Goal: Book appointment/travel/reservation

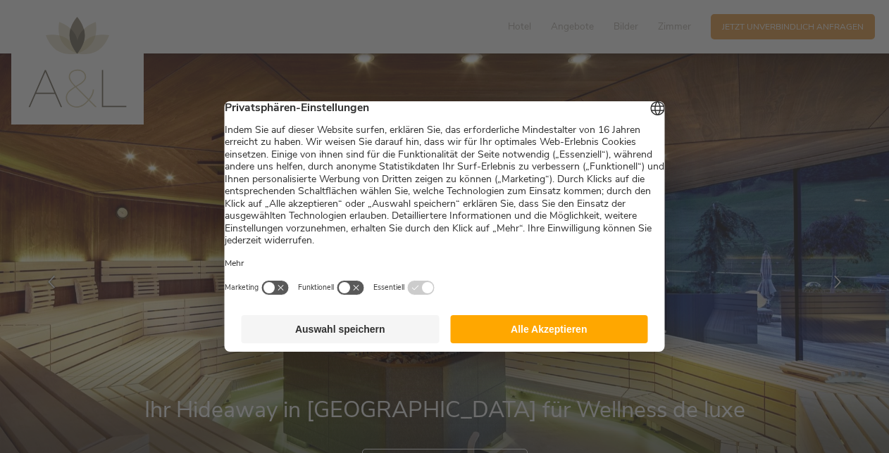
click at [596, 332] on button "Alle Akzeptieren" at bounding box center [549, 329] width 198 height 28
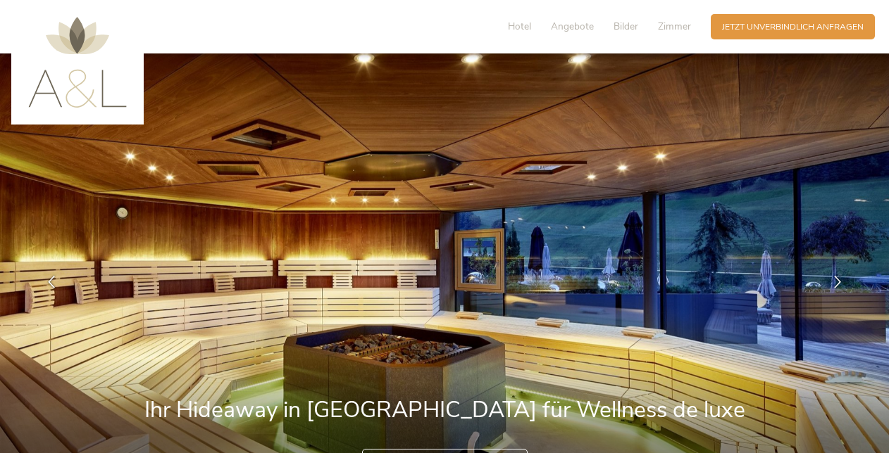
click at [596, 332] on img at bounding box center [444, 283] width 889 height 458
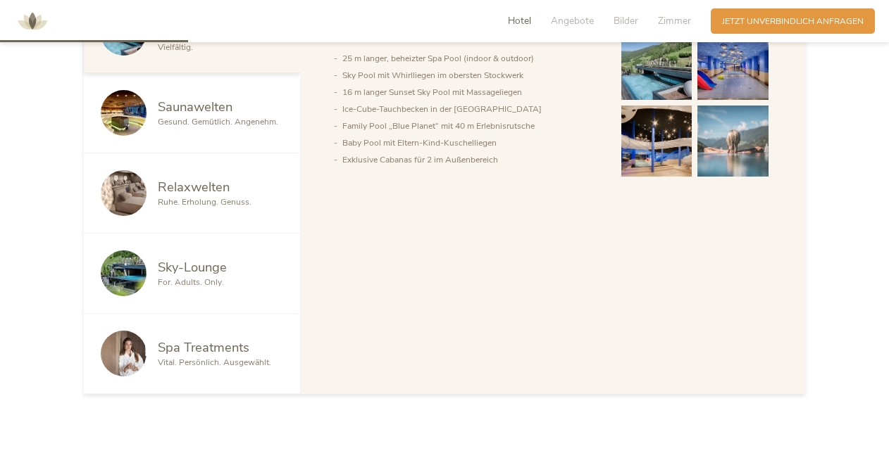
scroll to position [778, 0]
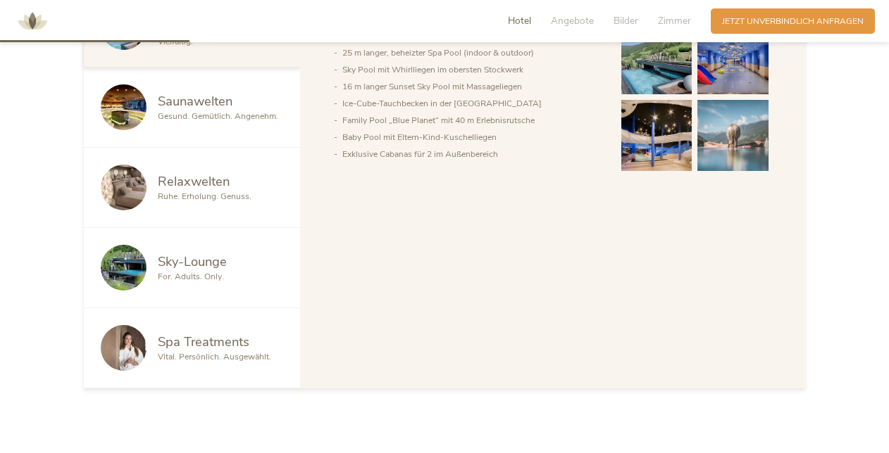
click at [207, 268] on span "Sky-Lounge" at bounding box center [192, 262] width 69 height 18
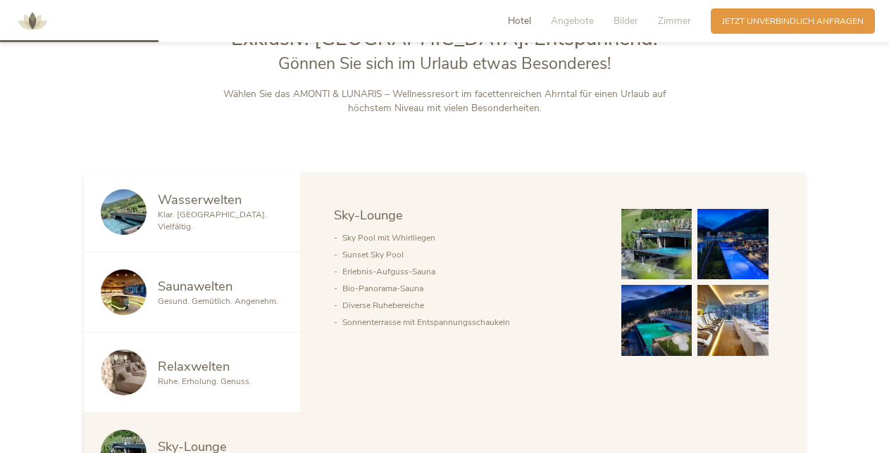
scroll to position [592, 0]
click at [638, 222] on img at bounding box center [656, 245] width 71 height 71
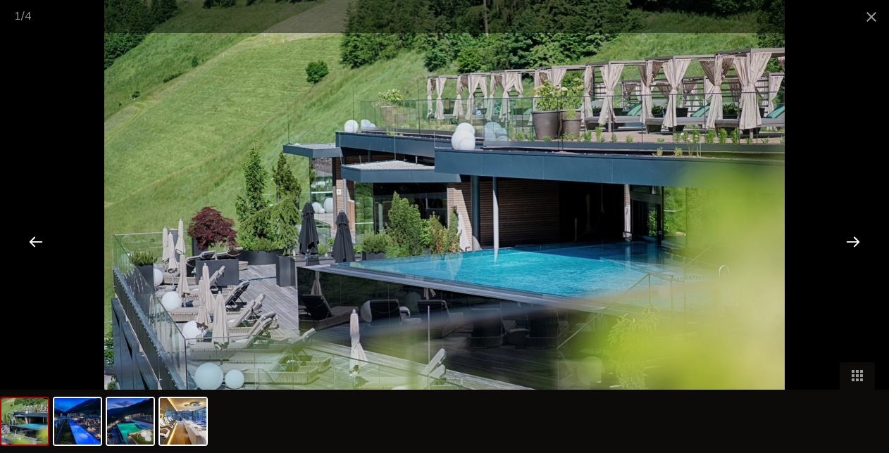
click at [852, 238] on div at bounding box center [853, 242] width 44 height 44
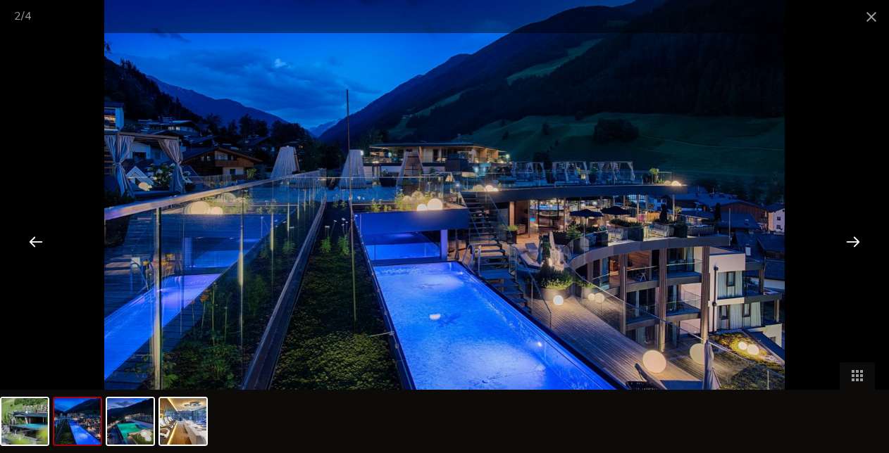
click at [852, 238] on div at bounding box center [853, 242] width 44 height 44
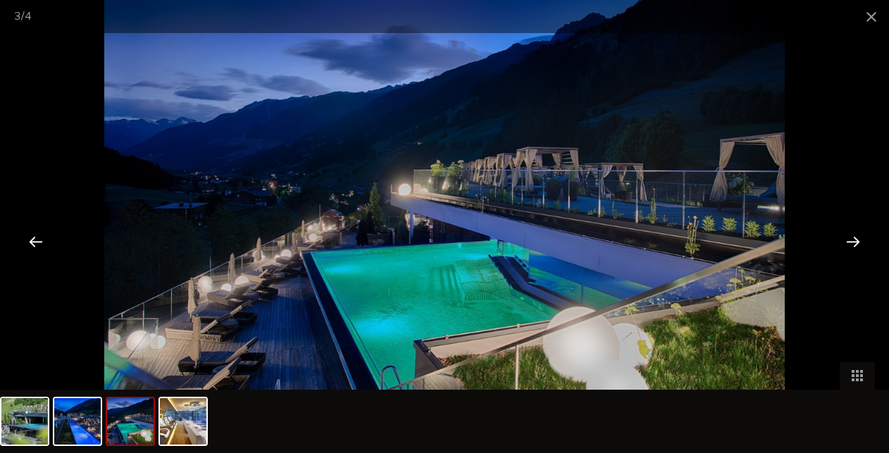
click at [852, 238] on div at bounding box center [853, 242] width 44 height 44
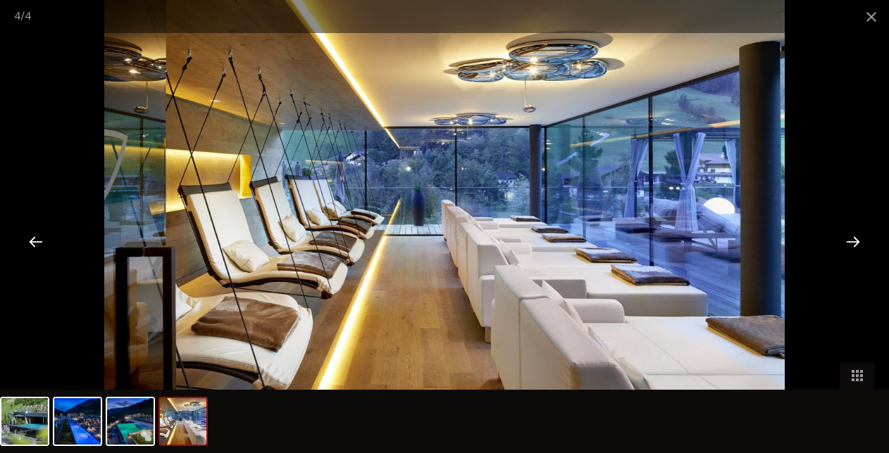
click at [852, 238] on div at bounding box center [853, 242] width 44 height 44
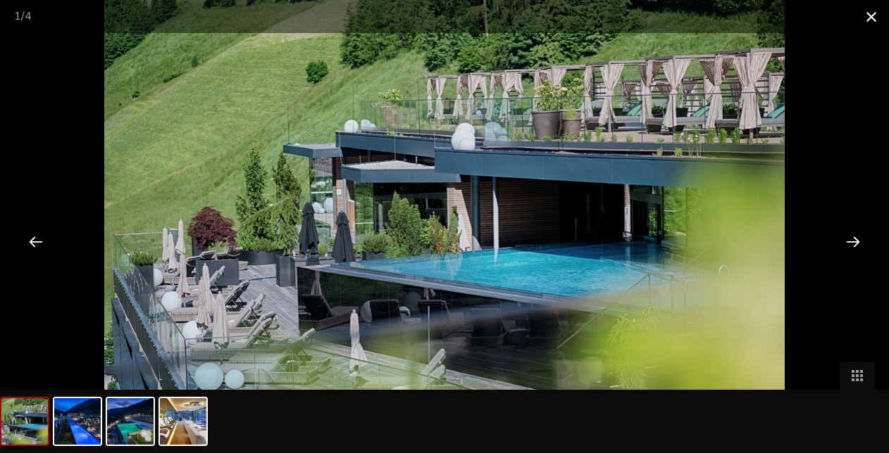
click at [869, 10] on span at bounding box center [870, 16] width 35 height 33
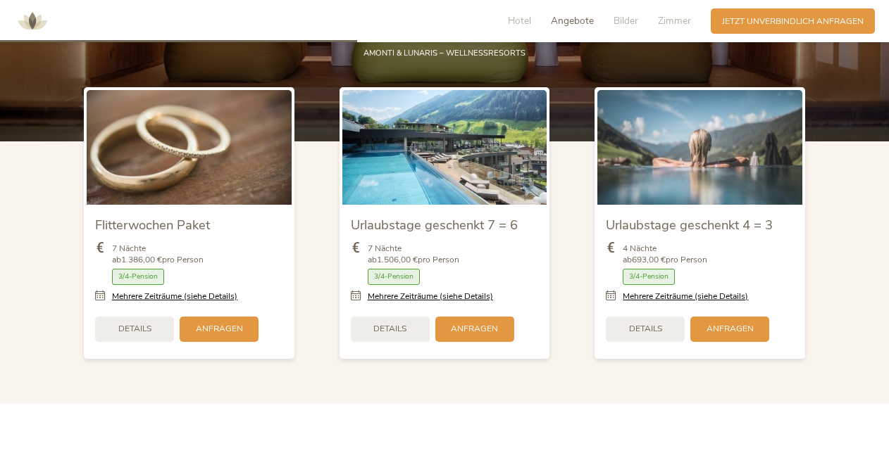
scroll to position [1468, 0]
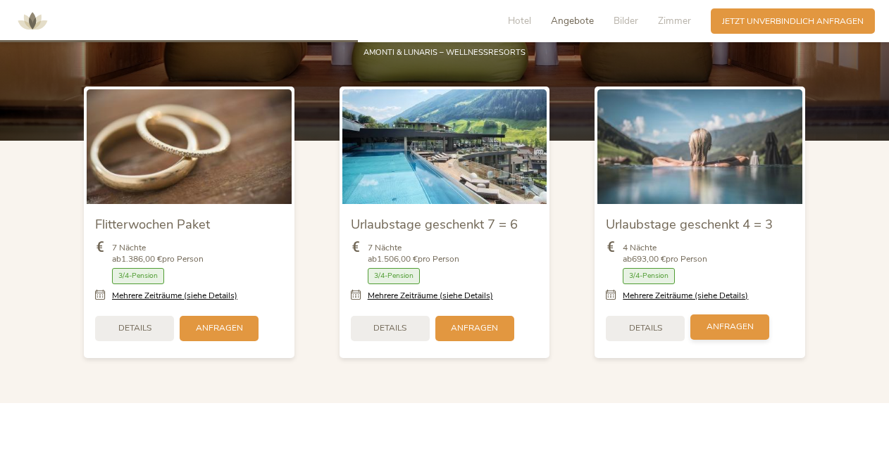
click at [727, 322] on span "Anfragen" at bounding box center [729, 327] width 47 height 12
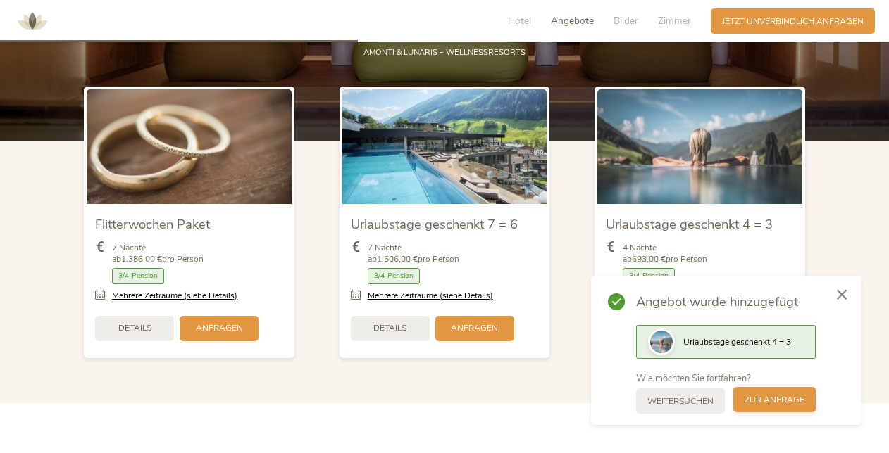
click at [763, 402] on span "zur Anfrage" at bounding box center [774, 400] width 60 height 12
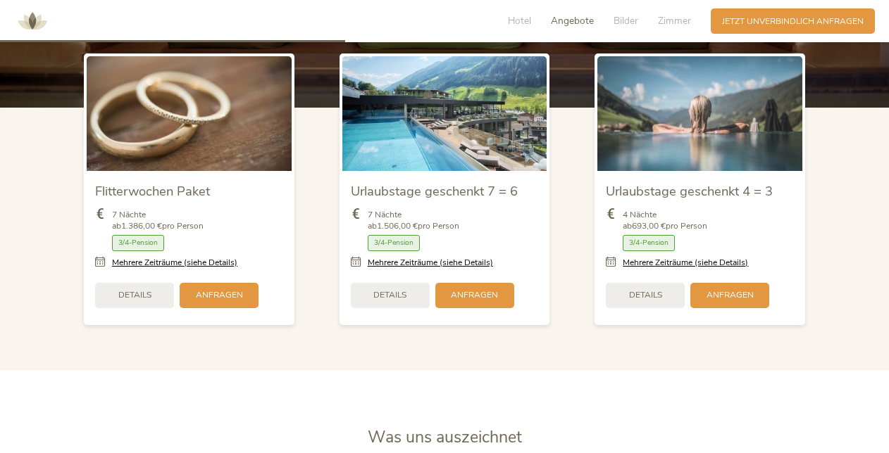
scroll to position [1505, 0]
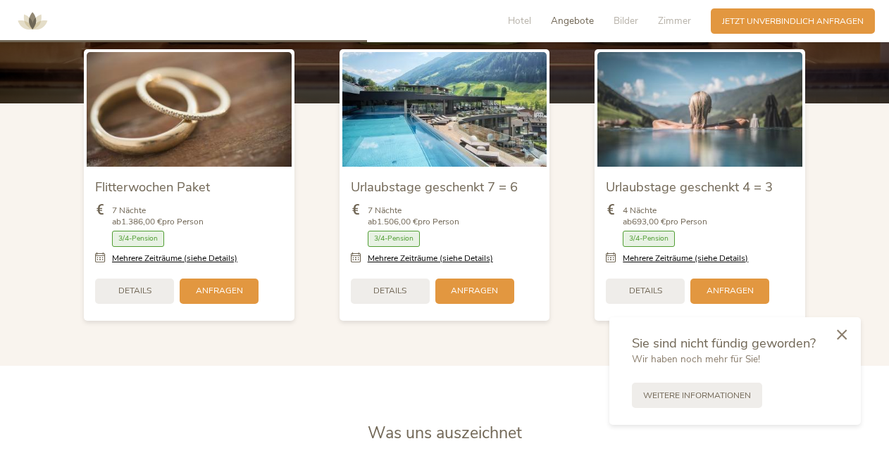
click at [840, 334] on icon at bounding box center [841, 335] width 10 height 11
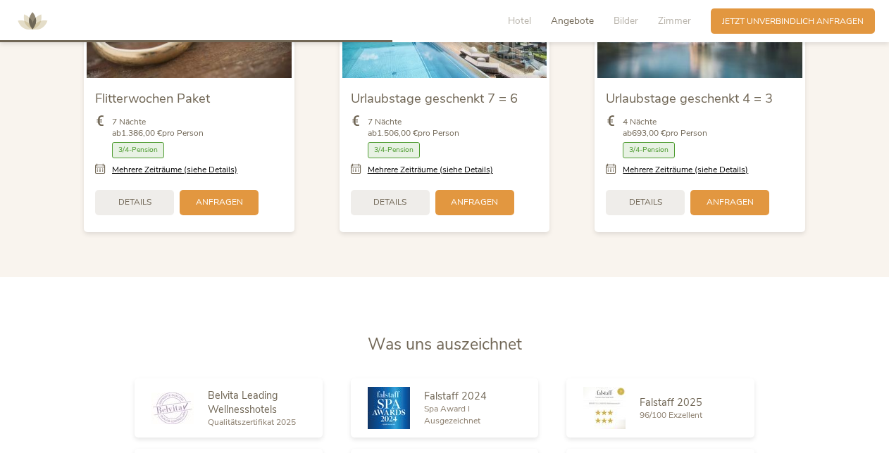
scroll to position [1610, 0]
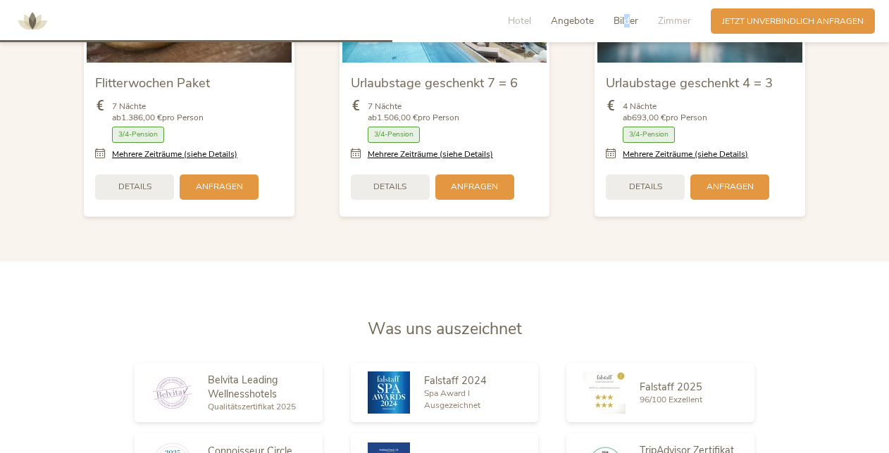
drag, startPoint x: 668, startPoint y: 18, endPoint x: 627, endPoint y: 23, distance: 41.1
click at [627, 23] on span "Bilder" at bounding box center [625, 20] width 25 height 13
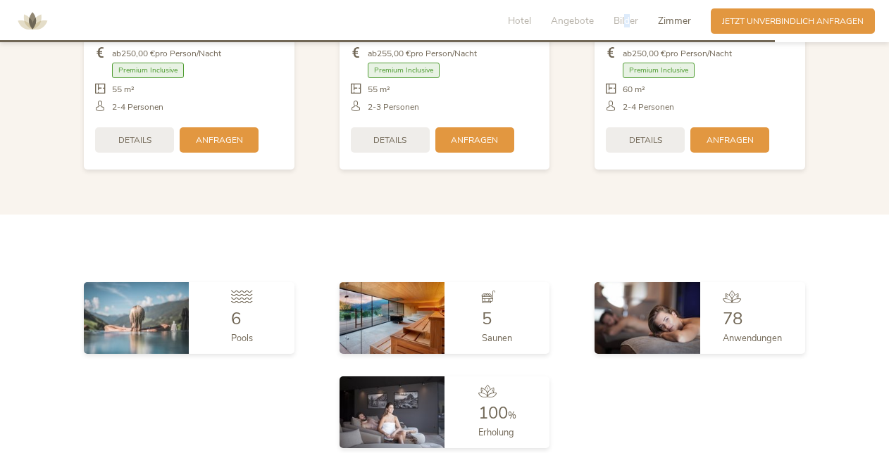
scroll to position [2991, 0]
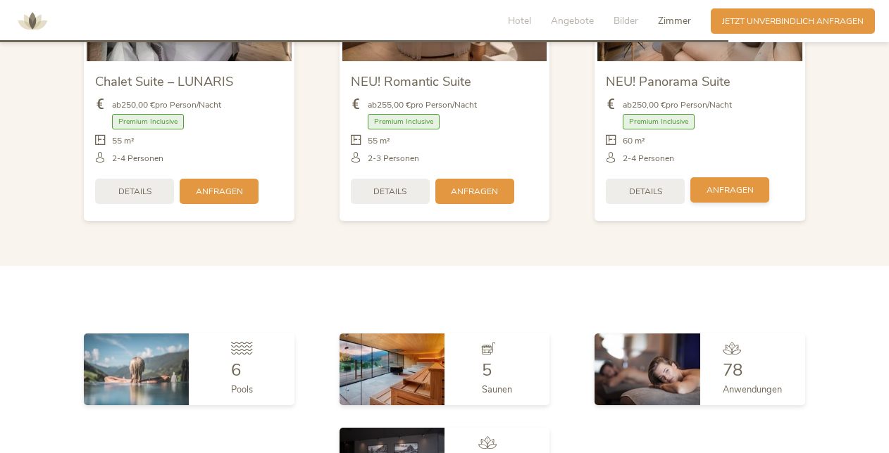
click at [753, 189] on div "Anfragen" at bounding box center [729, 189] width 79 height 25
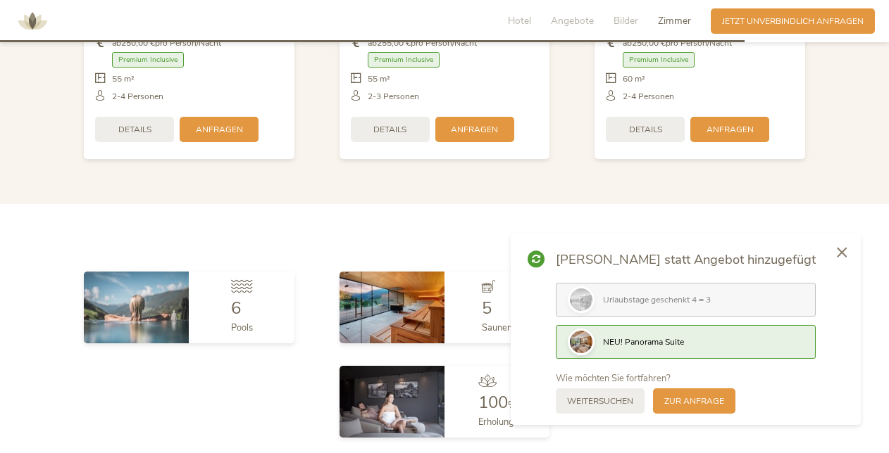
scroll to position [3056, 0]
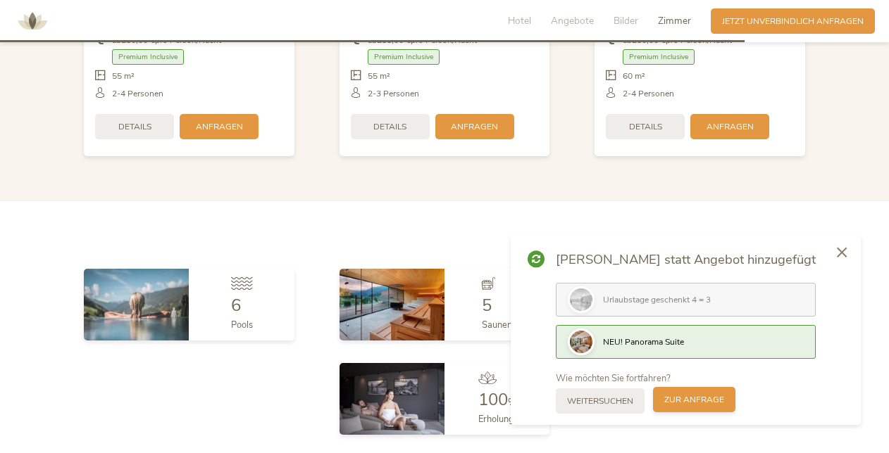
click at [724, 403] on span "zur Anfrage" at bounding box center [694, 400] width 60 height 12
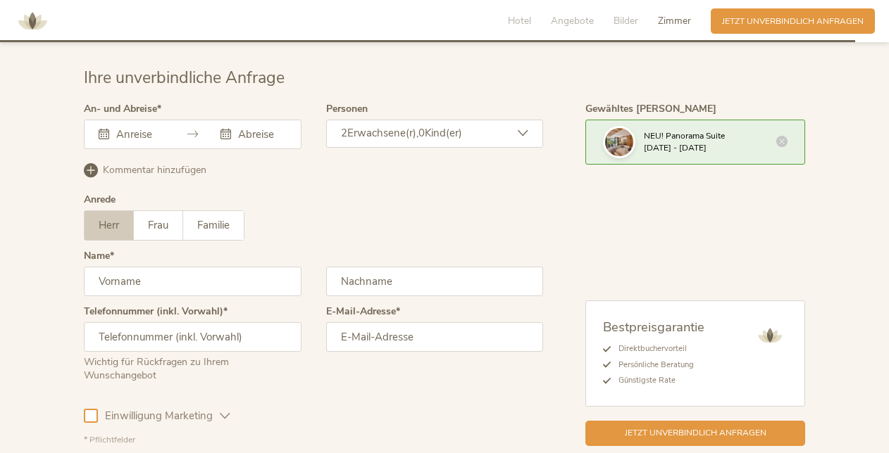
scroll to position [3556, 0]
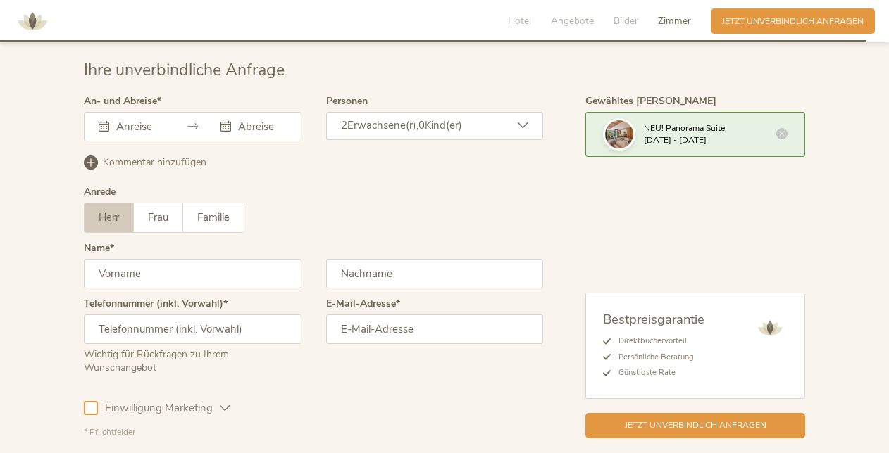
click at [156, 115] on div at bounding box center [193, 127] width 218 height 30
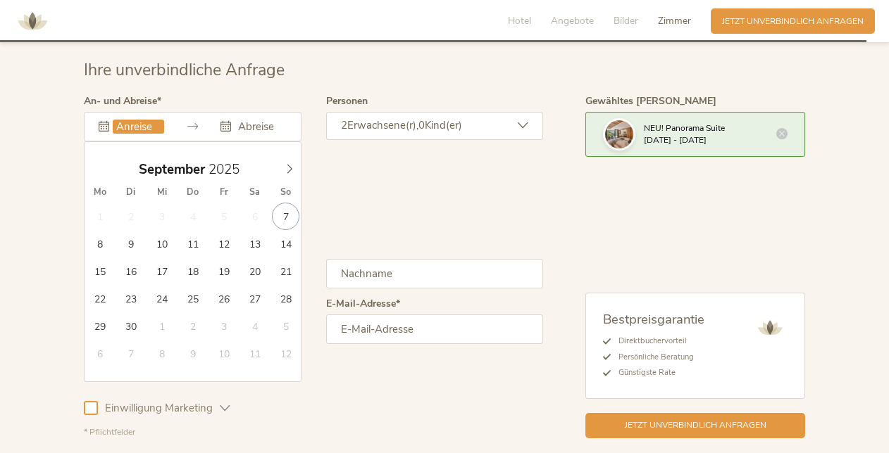
click at [135, 120] on input "text" at bounding box center [138, 127] width 51 height 14
click at [291, 167] on icon at bounding box center [289, 169] width 10 height 10
type input "[DATE]"
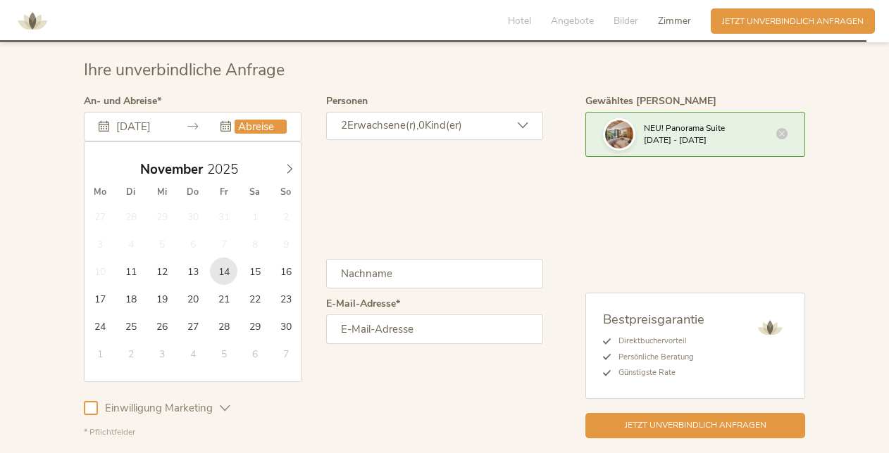
type input "[DATE]"
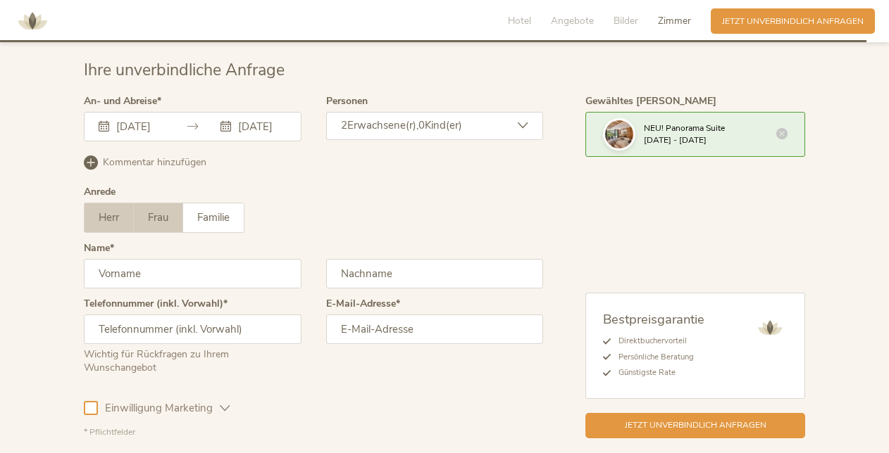
scroll to position [0, 0]
click at [162, 222] on label "Frau" at bounding box center [158, 217] width 49 height 29
click at [156, 275] on input "text" at bounding box center [193, 274] width 218 height 30
type input "[PERSON_NAME]"
type input "Mahringer"
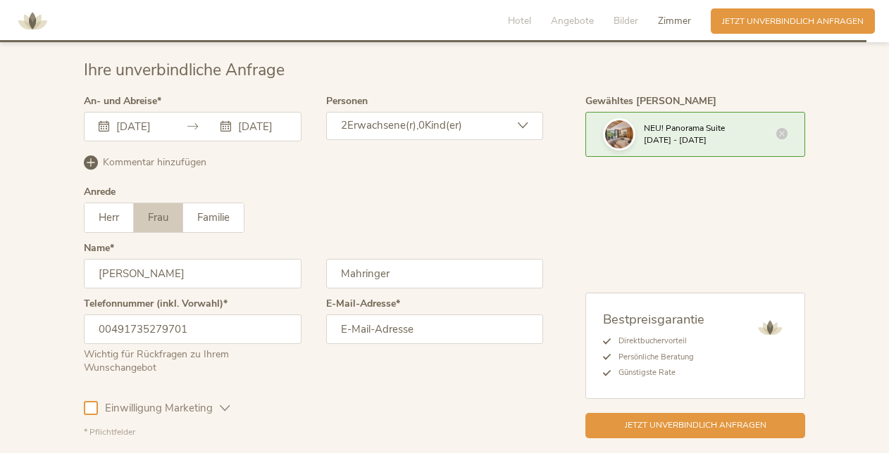
type input "00491735279701"
type input "[PERSON_NAME][EMAIL_ADDRESS][DOMAIN_NAME]"
click at [222, 408] on icon at bounding box center [225, 408] width 11 height 11
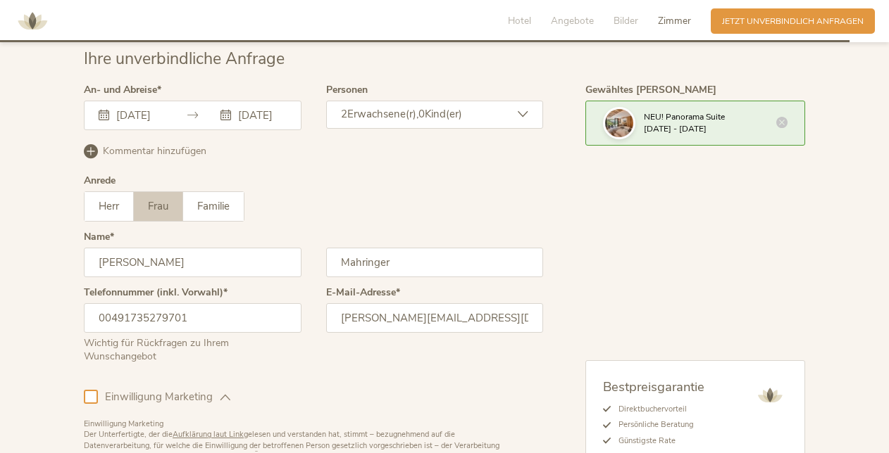
scroll to position [3563, 0]
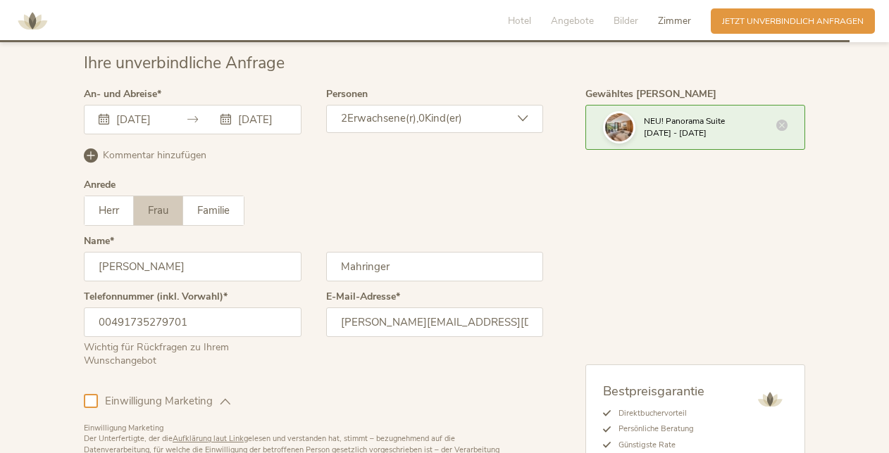
click at [782, 120] on icon at bounding box center [781, 125] width 11 height 11
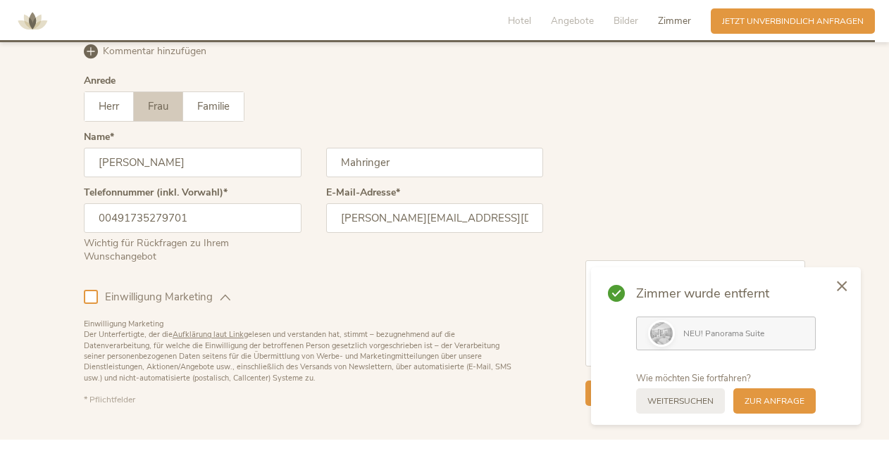
scroll to position [3668, 0]
click at [843, 286] on icon at bounding box center [841, 285] width 10 height 11
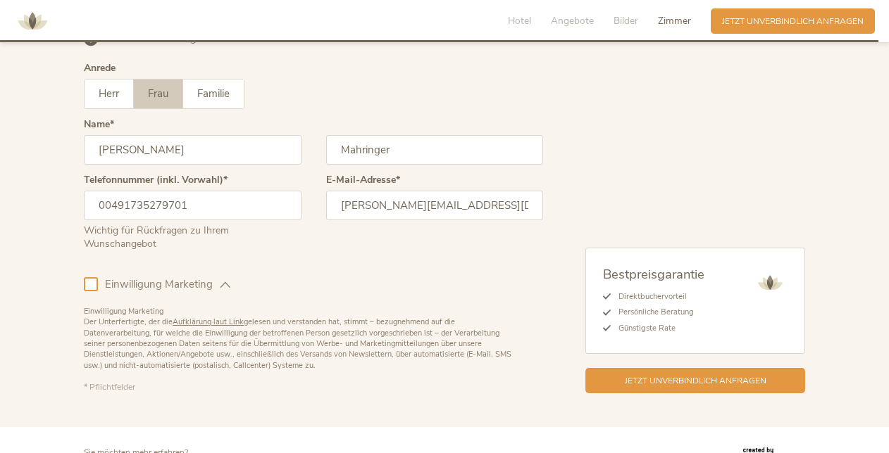
scroll to position [3685, 0]
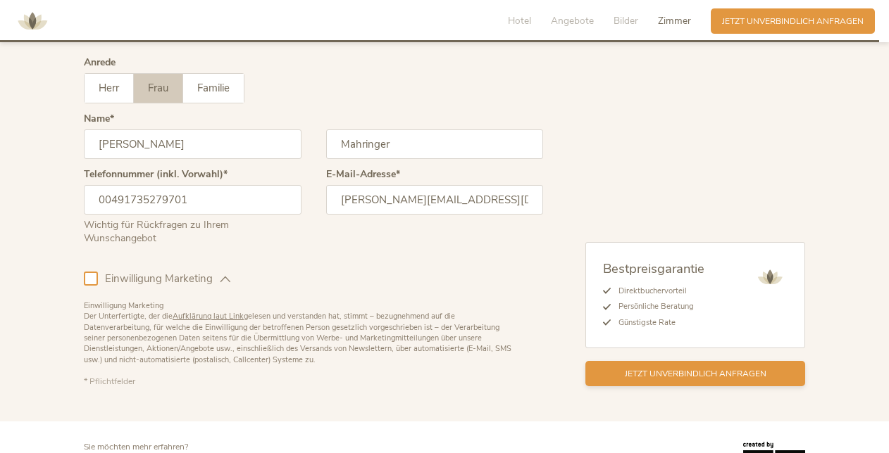
click at [760, 368] on span "Jetzt unverbindlich anfragen" at bounding box center [696, 374] width 142 height 12
